Goal: Task Accomplishment & Management: Manage account settings

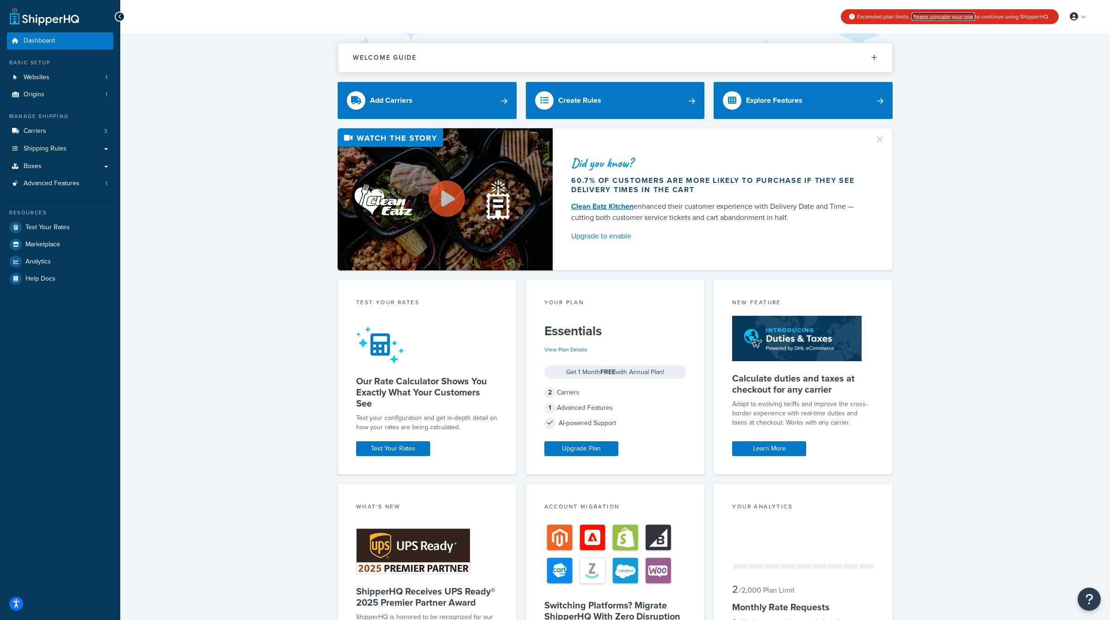
click at [964, 19] on link "Please upgrade your plan" at bounding box center [943, 16] width 63 height 8
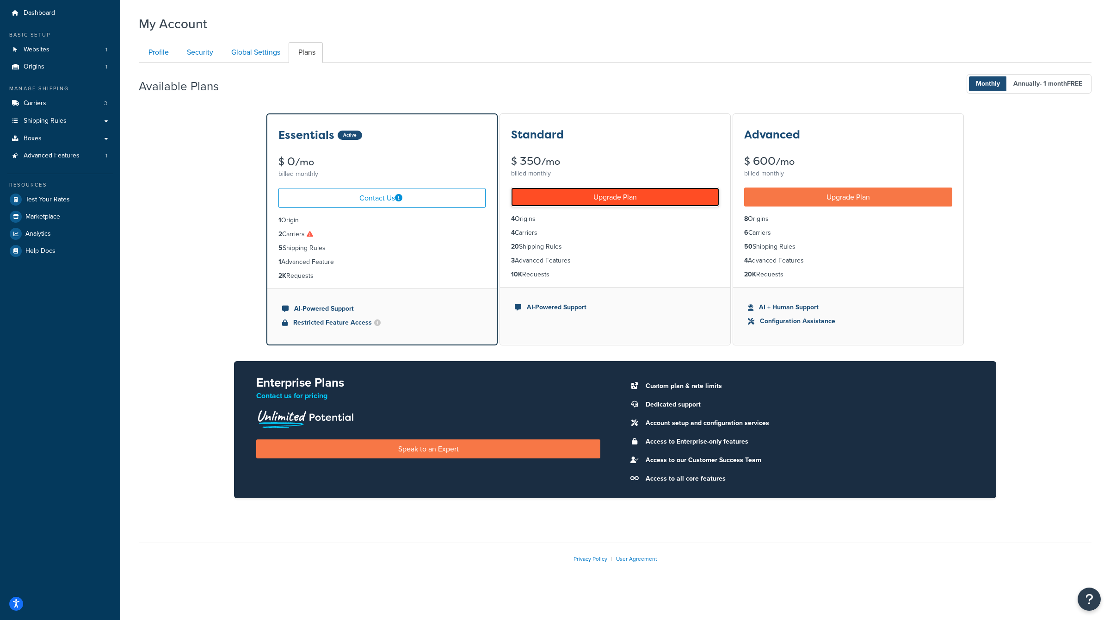
click at [549, 201] on link "Upgrade Plan" at bounding box center [615, 196] width 208 height 19
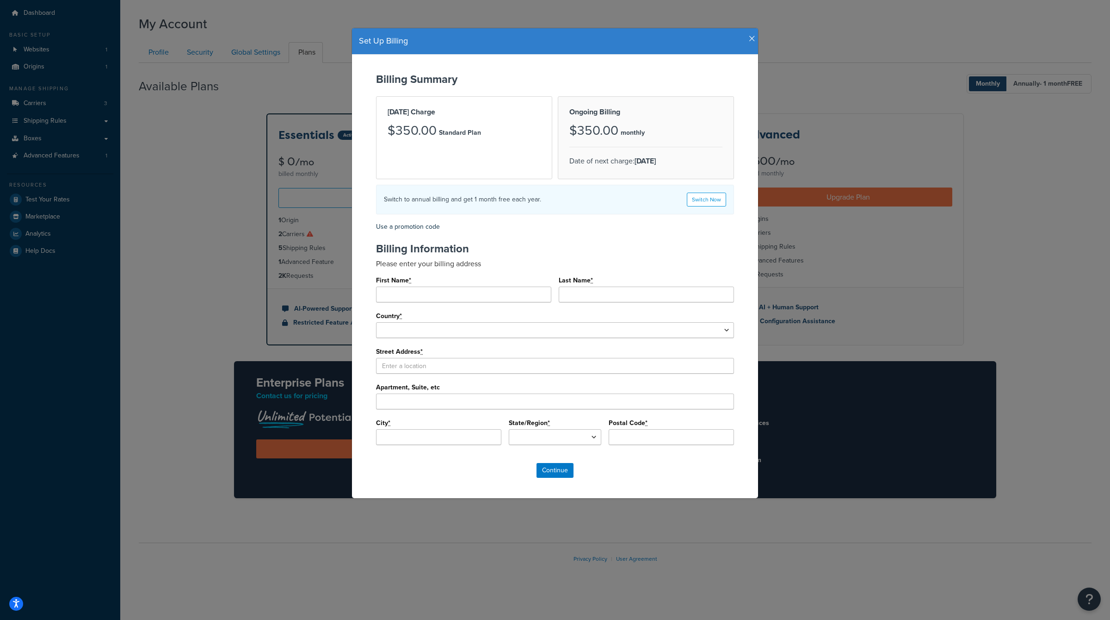
click at [750, 36] on icon "button" at bounding box center [752, 39] width 6 height 8
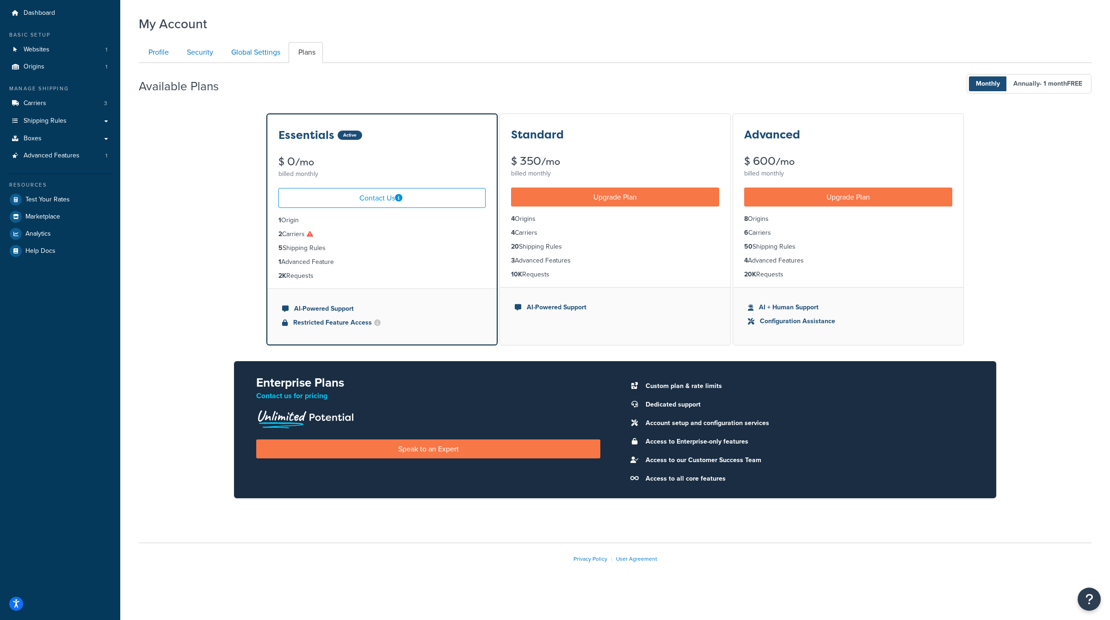
click at [331, 25] on div "My Account" at bounding box center [615, 21] width 953 height 23
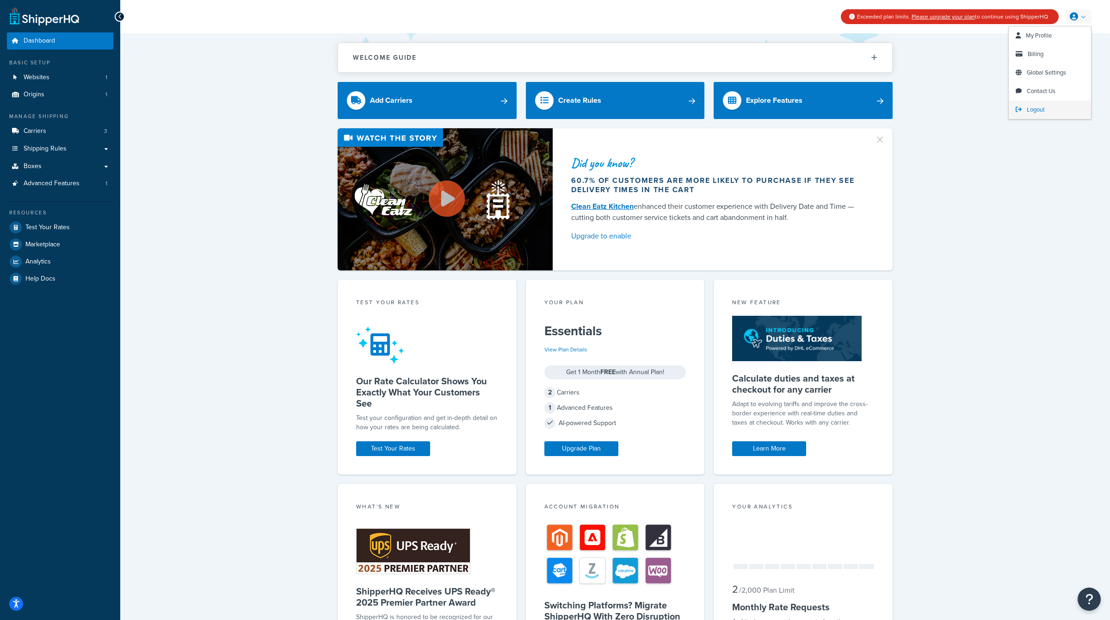
click at [1038, 110] on span "Logout" at bounding box center [1036, 109] width 18 height 9
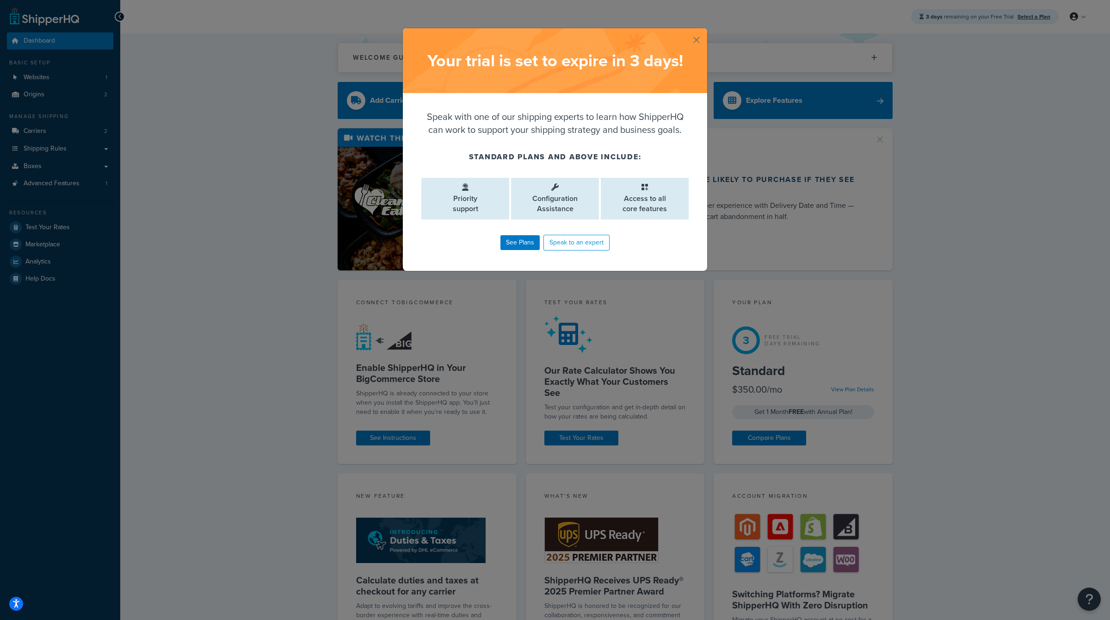
click at [705, 31] on button "button" at bounding box center [706, 29] width 2 height 2
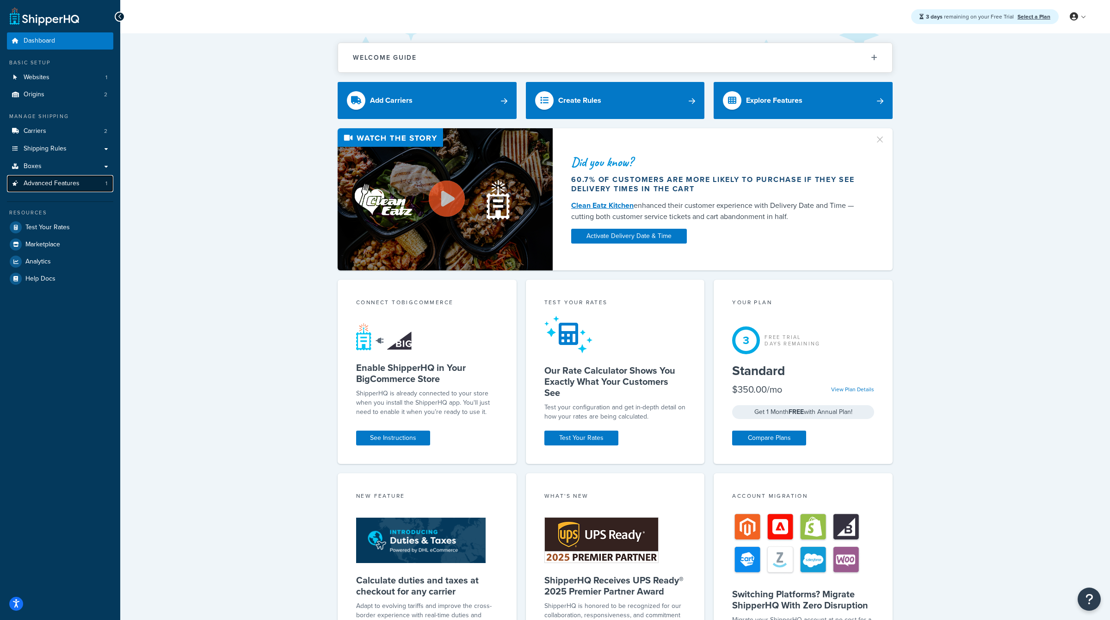
click at [69, 181] on span "Advanced Features" at bounding box center [52, 184] width 56 height 8
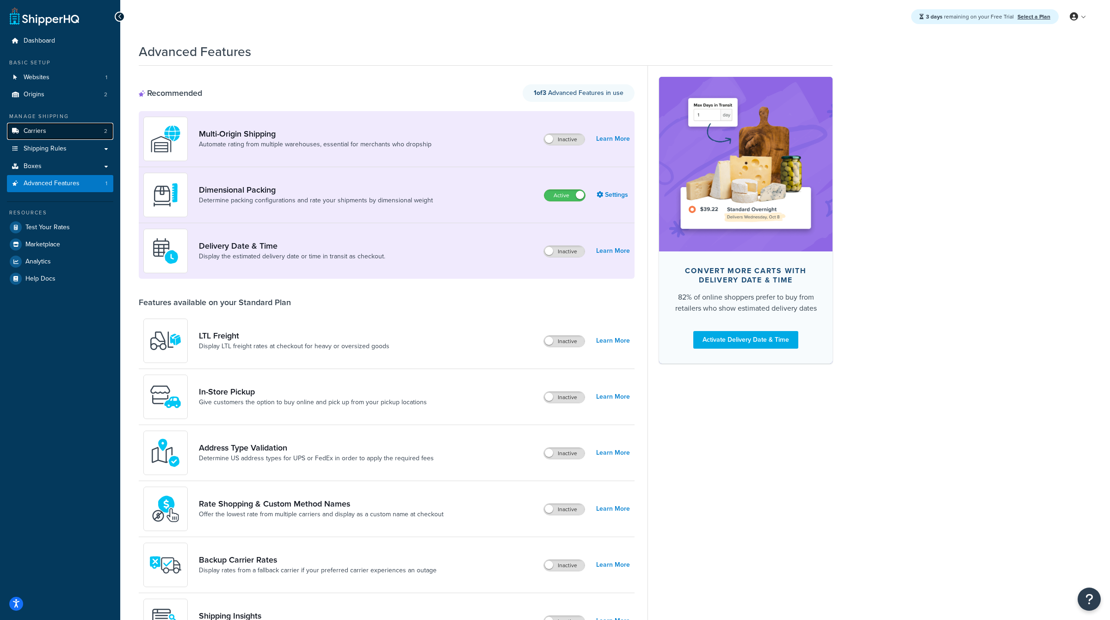
click at [64, 133] on link "Carriers 2" at bounding box center [60, 131] width 106 height 17
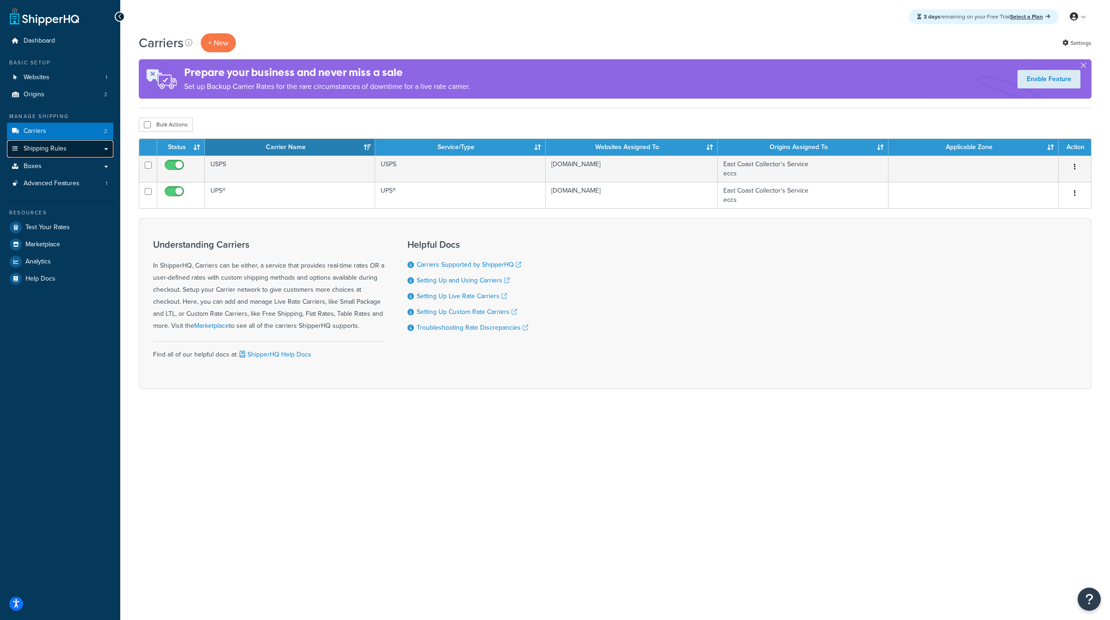
click at [64, 146] on span "Shipping Rules" at bounding box center [45, 149] width 43 height 8
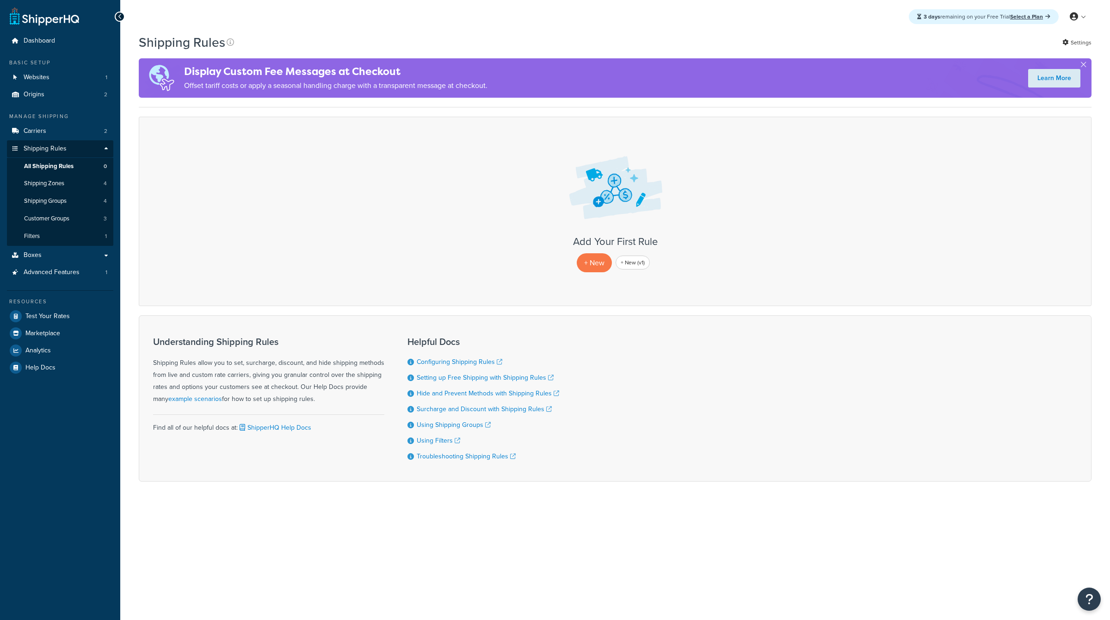
click at [70, 158] on link "All Shipping Rules 0" at bounding box center [60, 166] width 106 height 17
click at [65, 352] on link "Analytics" at bounding box center [60, 350] width 106 height 17
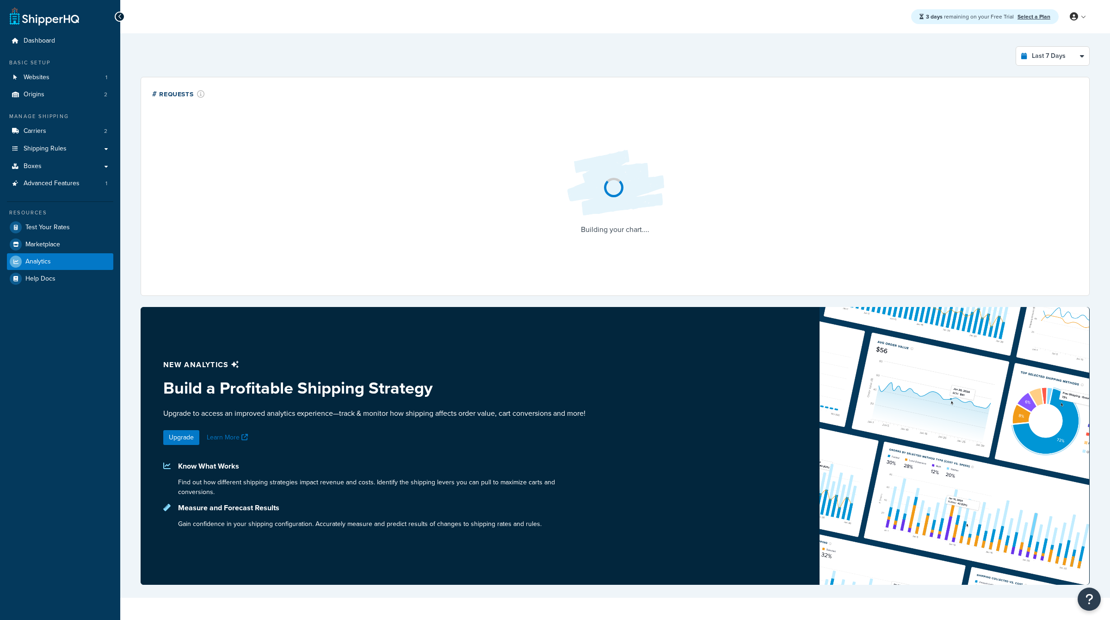
select select "last_7_days"
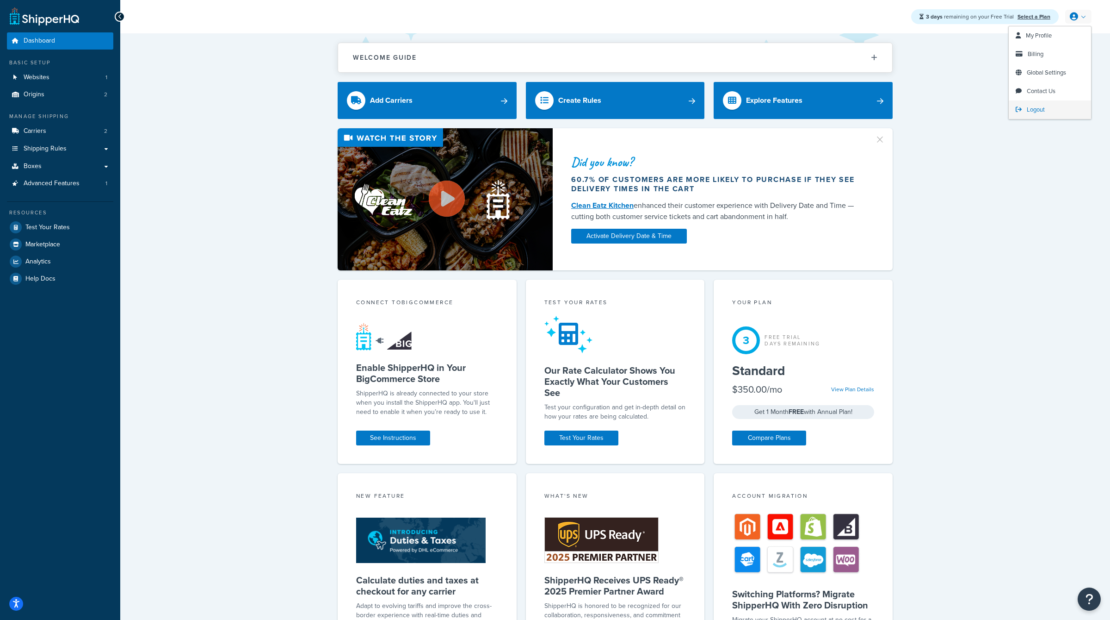
click at [1036, 103] on link "Logout" at bounding box center [1050, 109] width 82 height 19
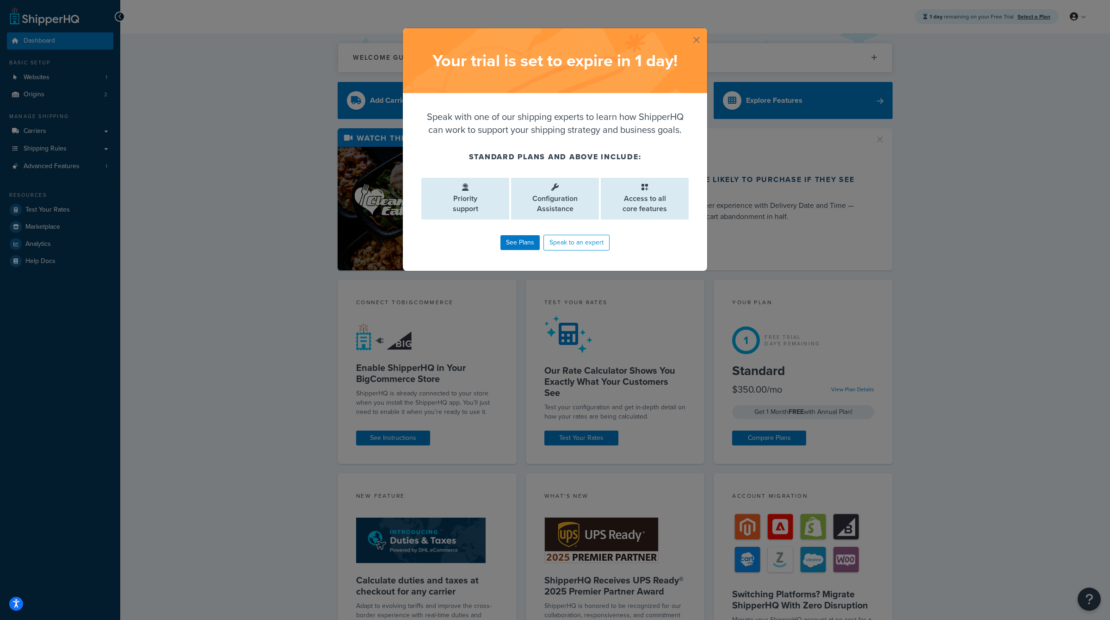
click at [705, 31] on button "button" at bounding box center [706, 29] width 2 height 2
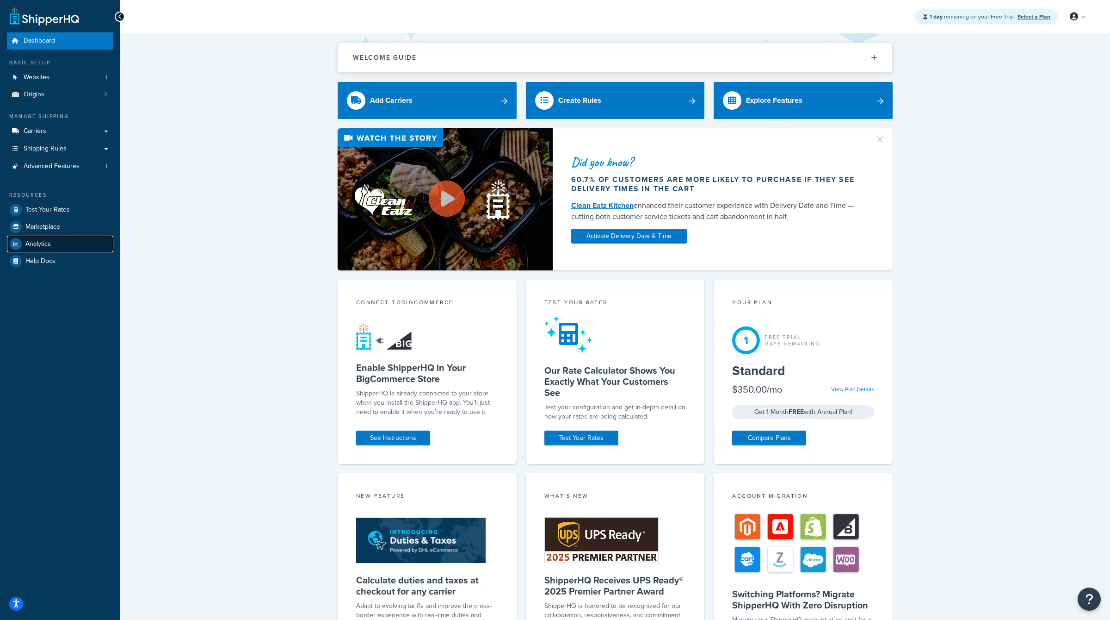
click at [41, 241] on span "Analytics" at bounding box center [37, 244] width 25 height 8
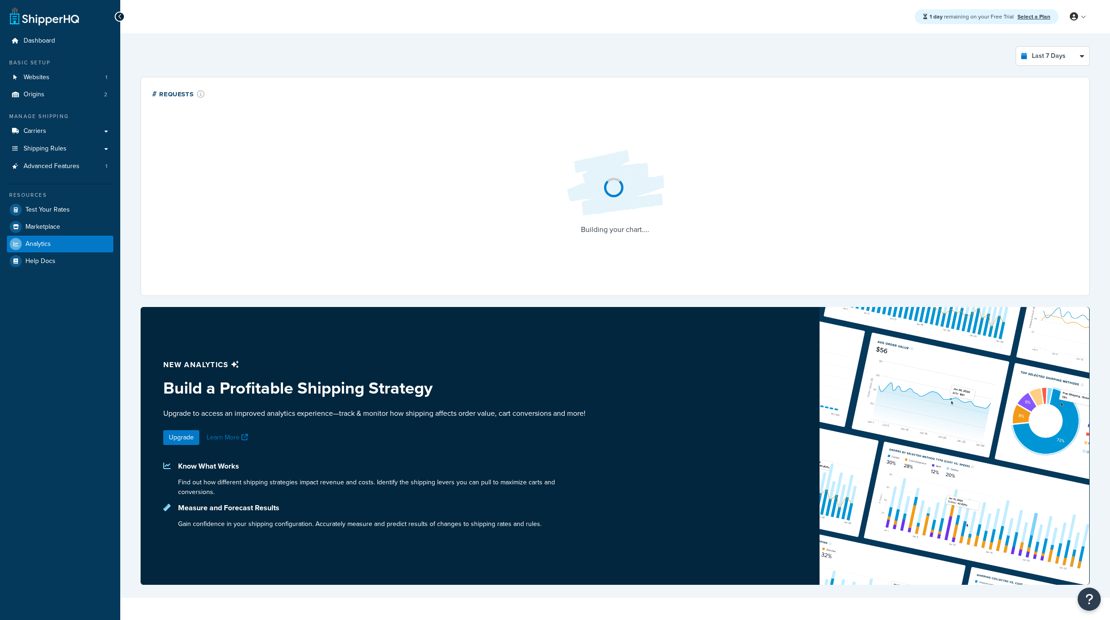
select select "last_7_days"
click at [71, 180] on ul "Dashboard Basic Setup Websites 1 Origins 2 Manage Shipping Carriers Carriers Al…" at bounding box center [60, 150] width 106 height 237
click at [65, 173] on link "Advanced Features 1" at bounding box center [60, 166] width 106 height 17
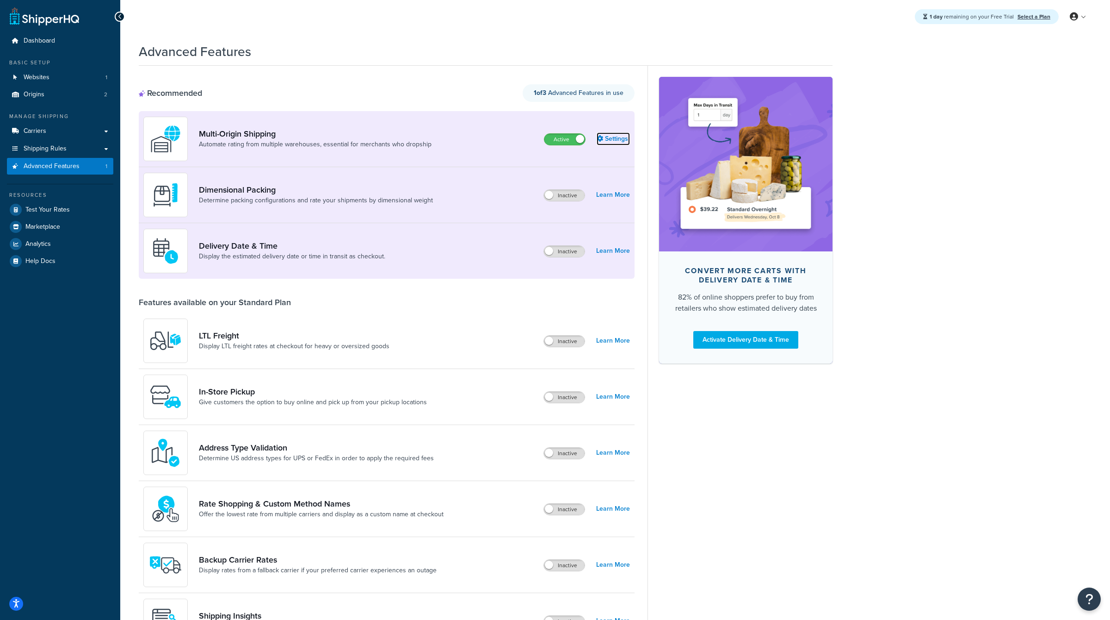
click at [615, 137] on link "Settings" at bounding box center [613, 138] width 33 height 13
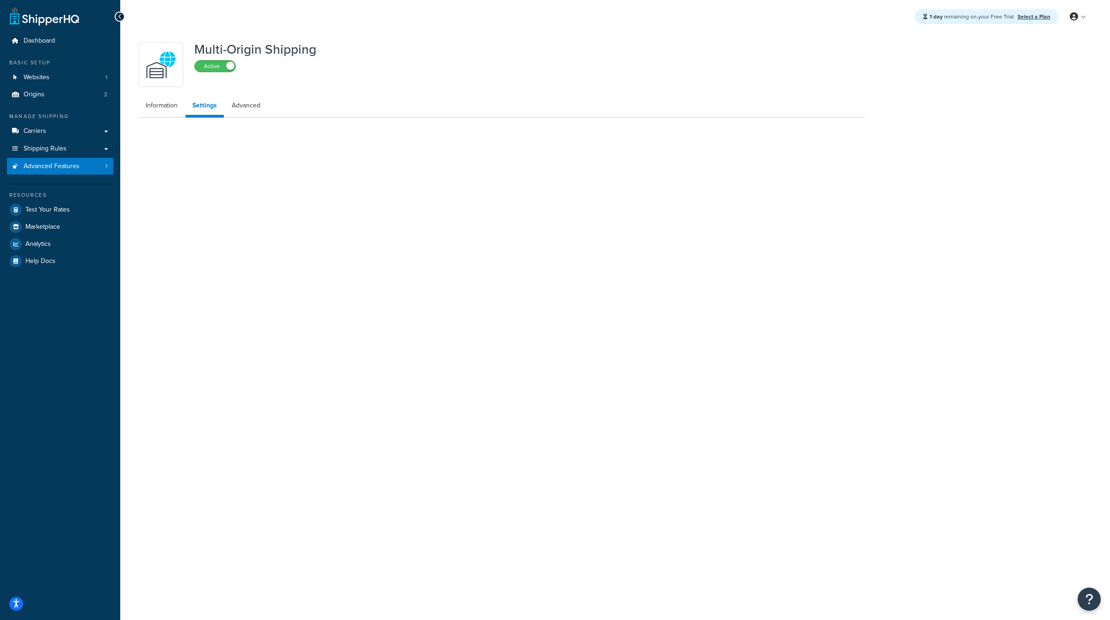
select select "FEWEST"
select select "false"
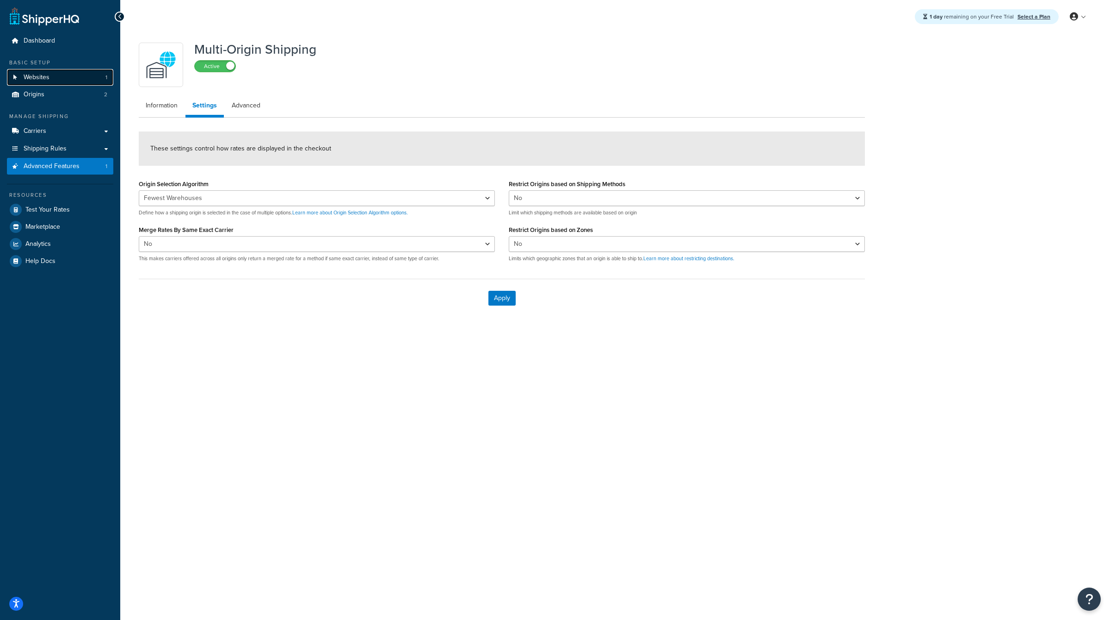
click at [71, 77] on link "Websites 1" at bounding box center [60, 77] width 106 height 17
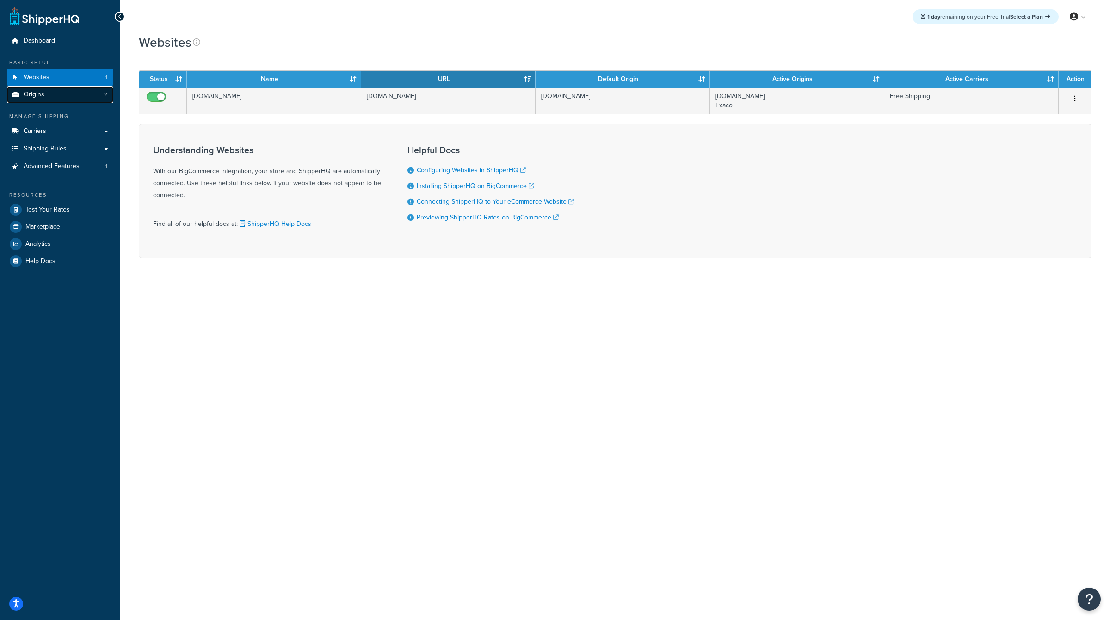
click at [65, 100] on link "Origins 2" at bounding box center [60, 94] width 106 height 17
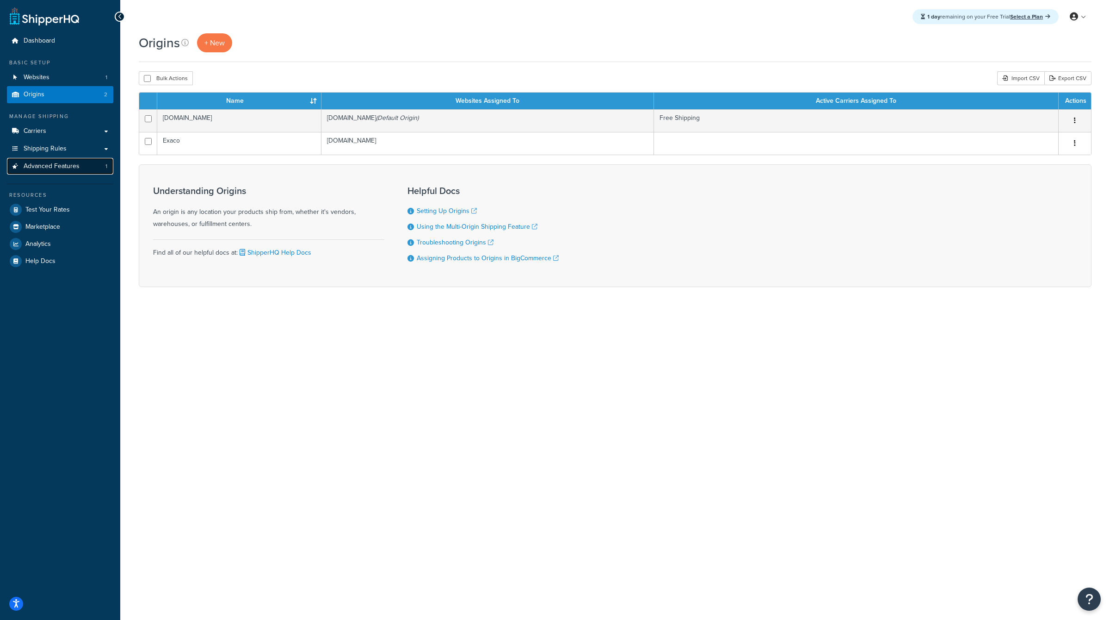
click at [68, 160] on link "Advanced Features 1" at bounding box center [60, 166] width 106 height 17
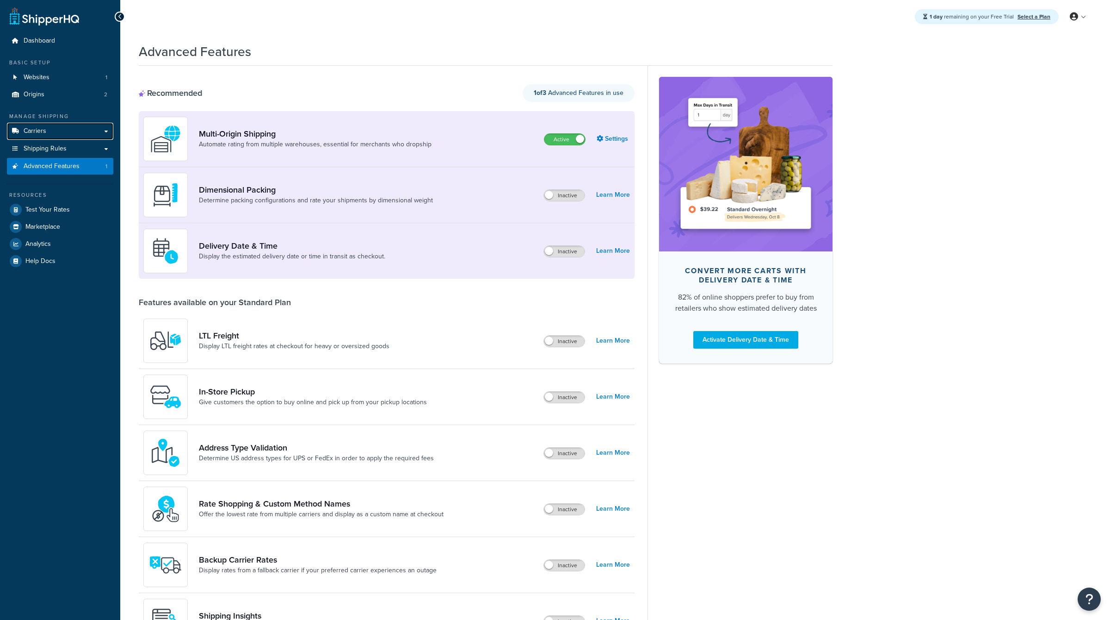
click at [68, 136] on div "Free Trial Dashboard Basic Setup Websites 1 Origins 2 Manage Shipping Carriers …" at bounding box center [555, 498] width 1110 height 997
click at [68, 136] on link "Carriers" at bounding box center [60, 131] width 106 height 17
